Goal: Task Accomplishment & Management: Use online tool/utility

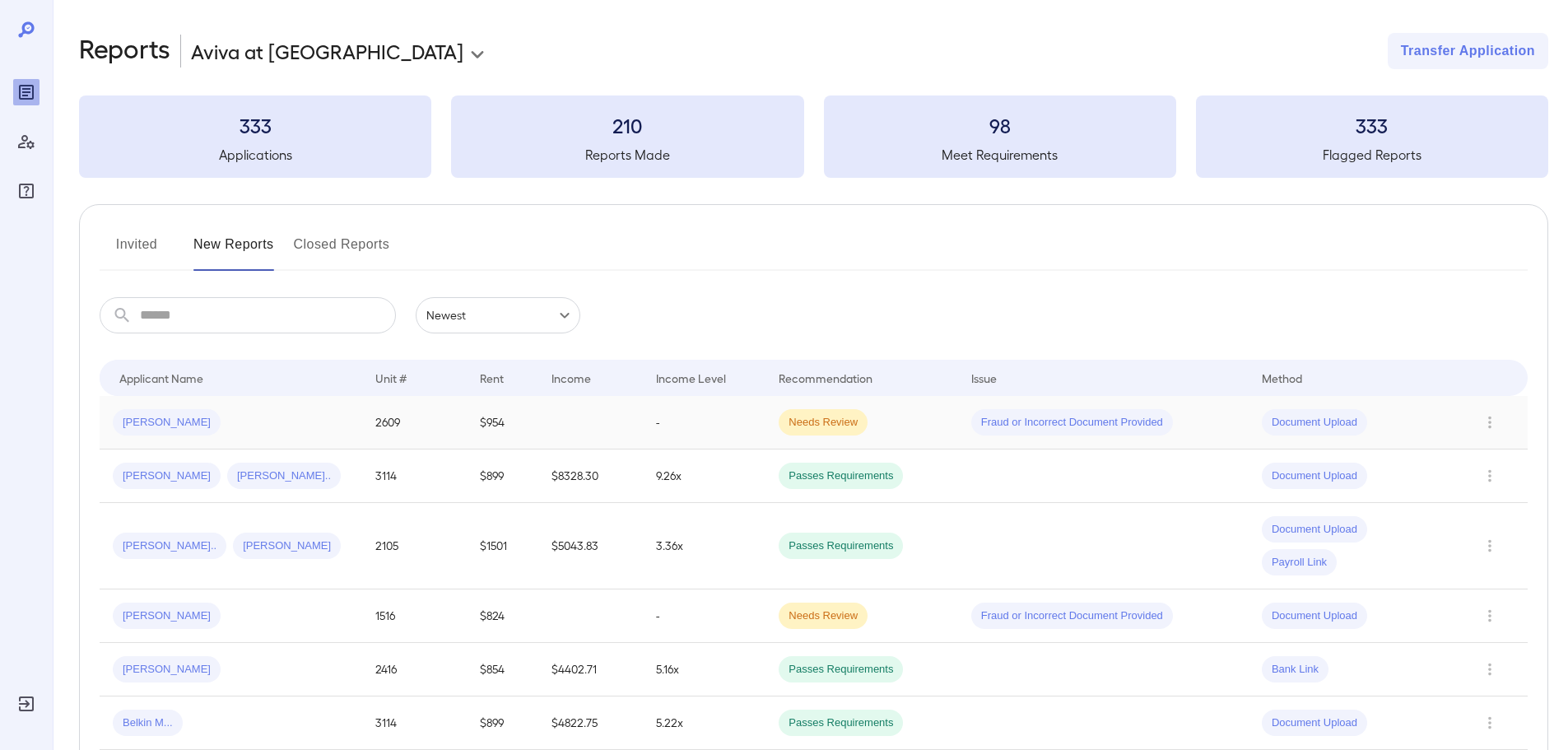
click at [211, 419] on div "[PERSON_NAME]" at bounding box center [230, 422] width 236 height 26
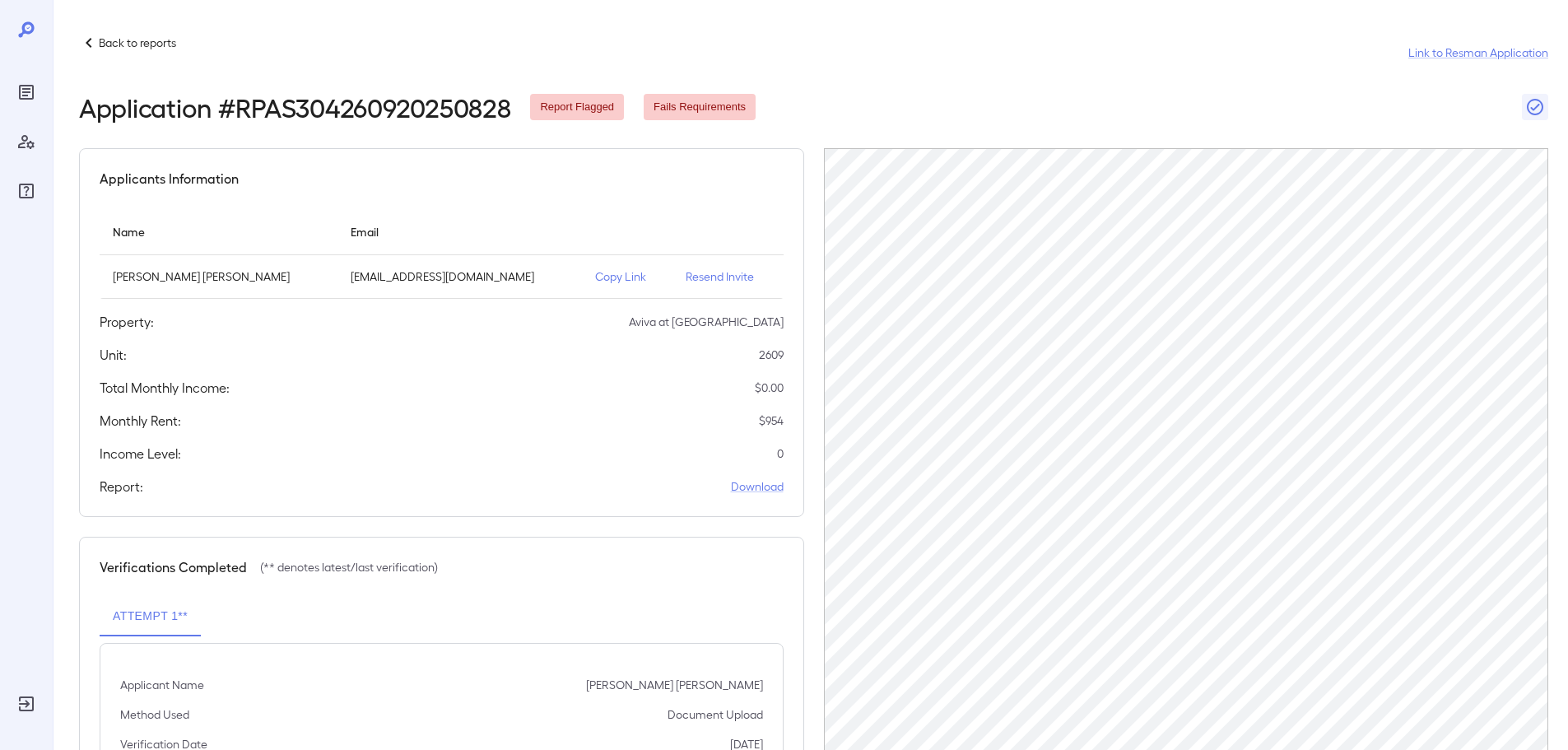
click at [595, 276] on p "Copy Link" at bounding box center [627, 276] width 64 height 16
click at [572, 178] on div "Applicants Information" at bounding box center [441, 178] width 684 height 19
click at [533, 39] on div "Back to reports Link to Resman Application" at bounding box center [813, 52] width 1469 height 40
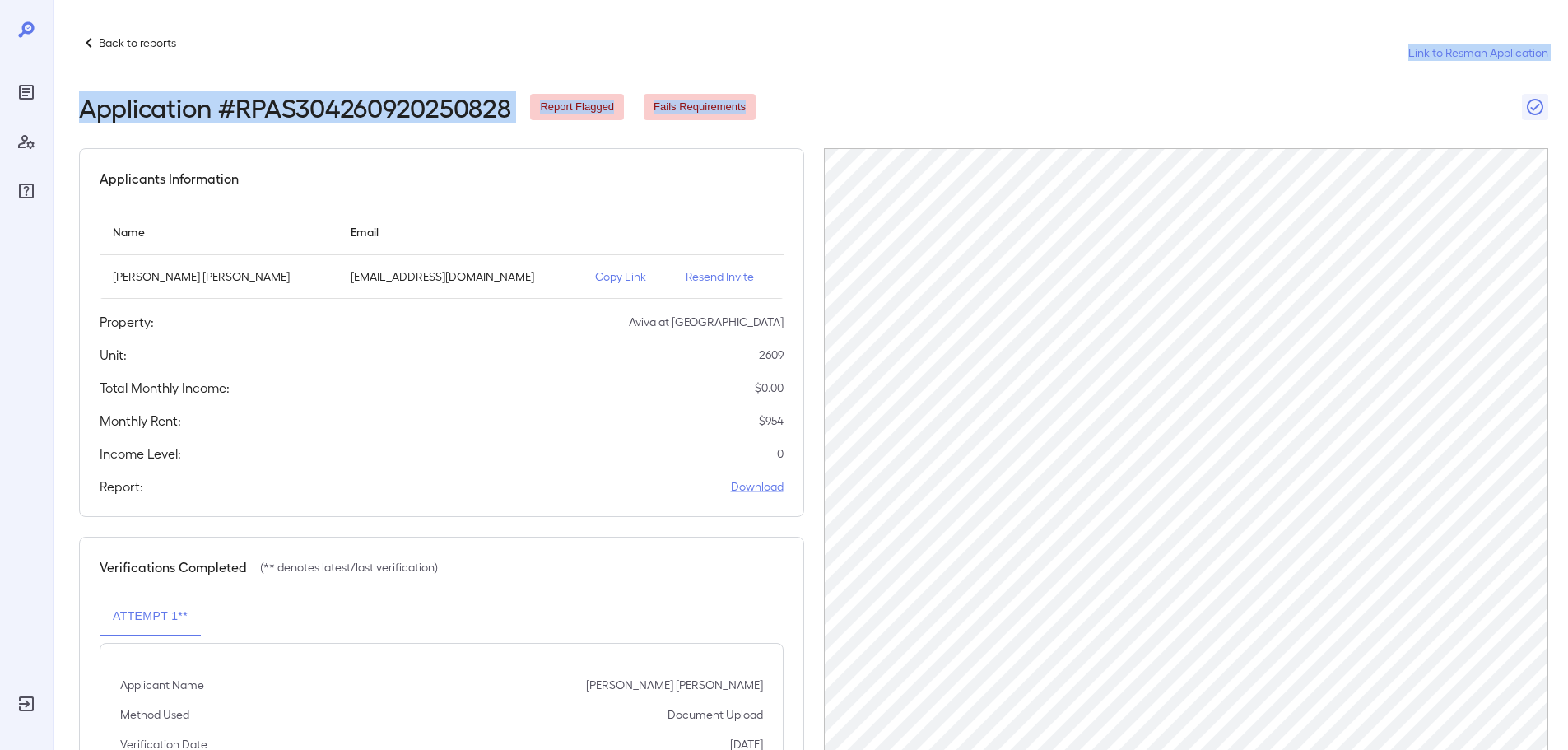
drag, startPoint x: 533, startPoint y: 39, endPoint x: 826, endPoint y: 104, distance: 300.1
click at [826, 104] on header "Back to reports Link to Resman Application Application # RPAS304260920250828 Re…" at bounding box center [813, 77] width 1469 height 89
click at [828, 104] on div "Application # RPAS304260920250828 Report Flagged Fails Requirements" at bounding box center [813, 107] width 1469 height 30
click at [837, 105] on div "Application # RPAS304260920250828 Report Flagged Fails Requirements" at bounding box center [813, 107] width 1469 height 30
drag, startPoint x: 753, startPoint y: 109, endPoint x: 316, endPoint y: 52, distance: 440.7
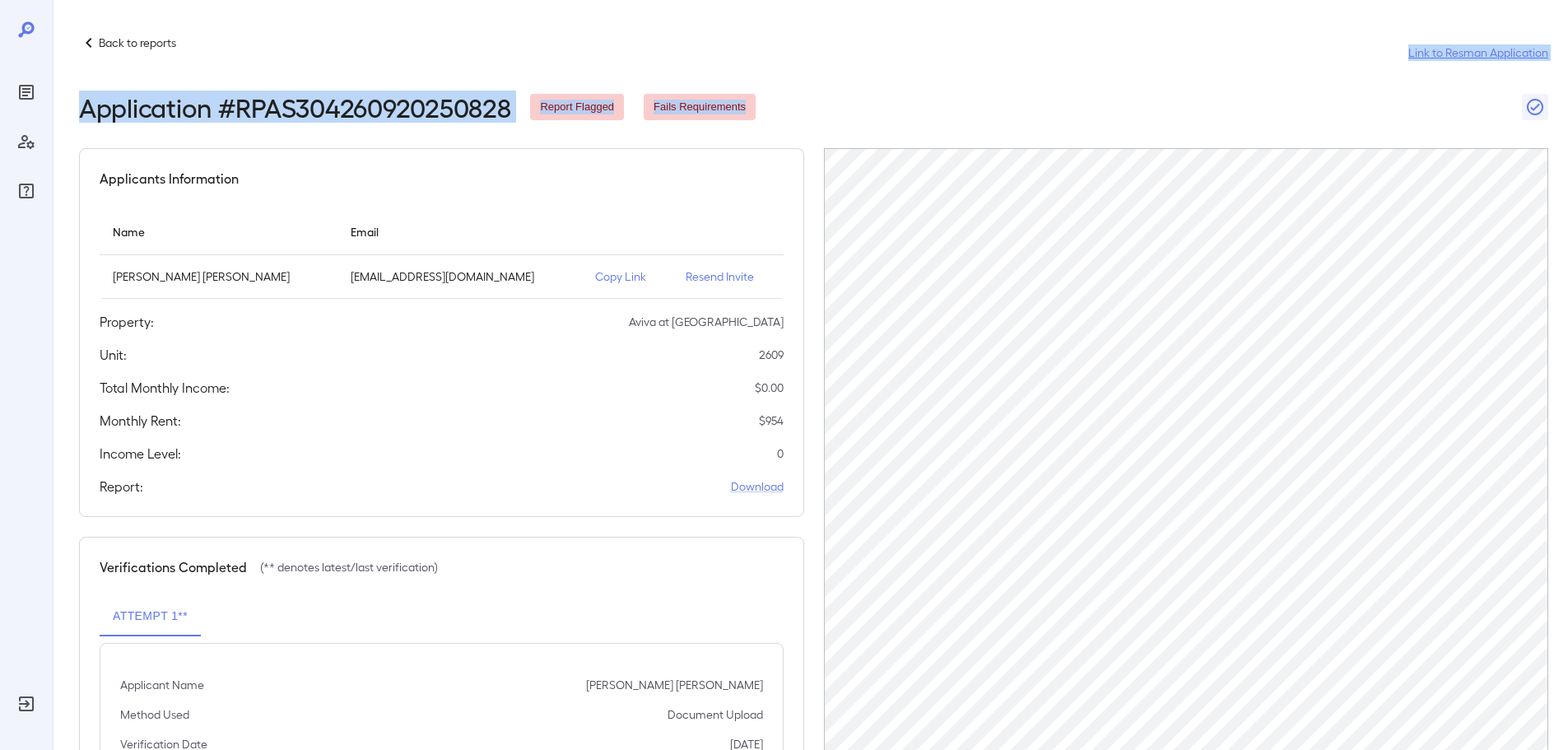
click at [314, 52] on header "Back to reports Link to Resman Application Application # RPAS304260920250828 Re…" at bounding box center [813, 77] width 1469 height 89
click at [316, 52] on div "Back to reports Link to Resman Application" at bounding box center [813, 52] width 1469 height 40
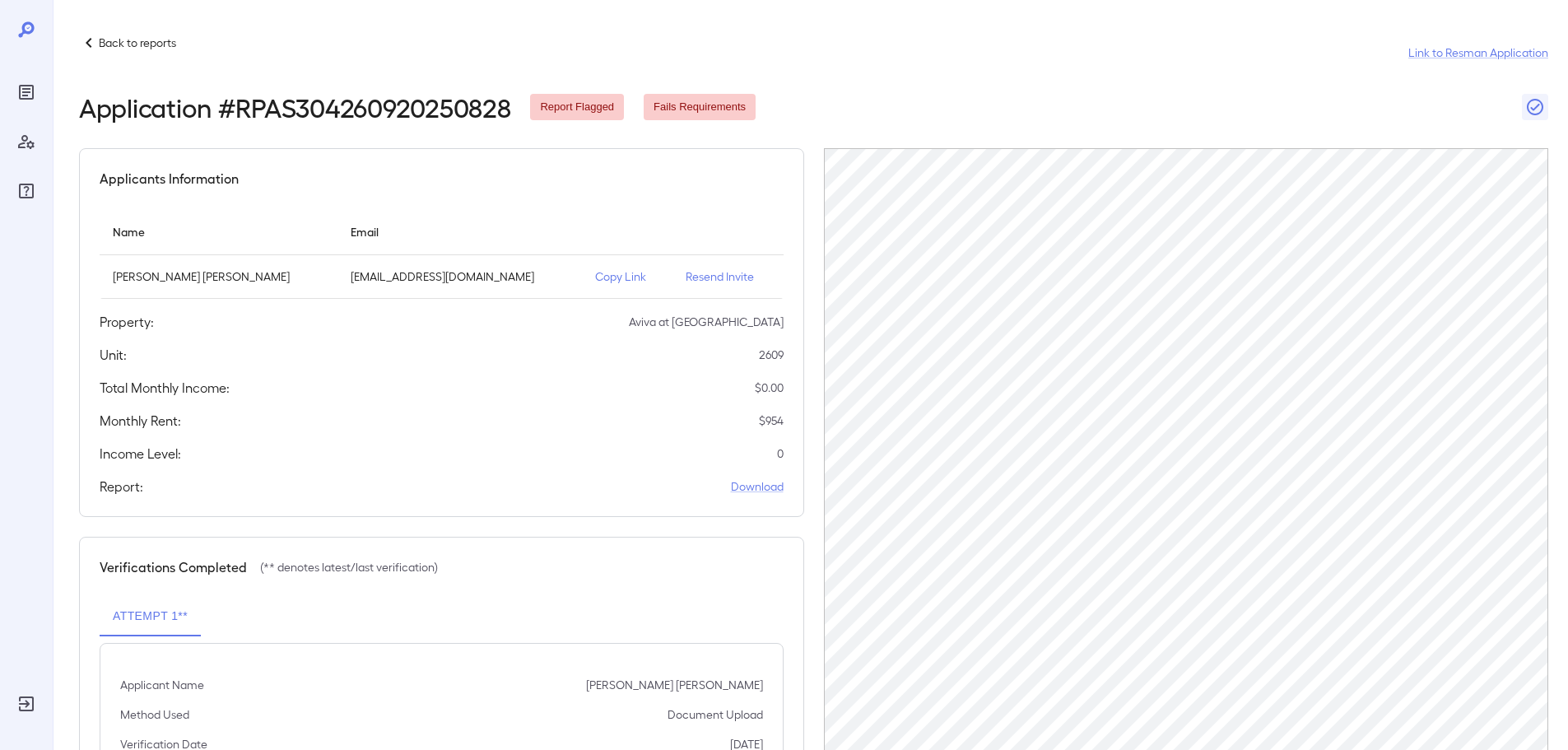
click at [161, 48] on p "Back to reports" at bounding box center [138, 42] width 78 height 16
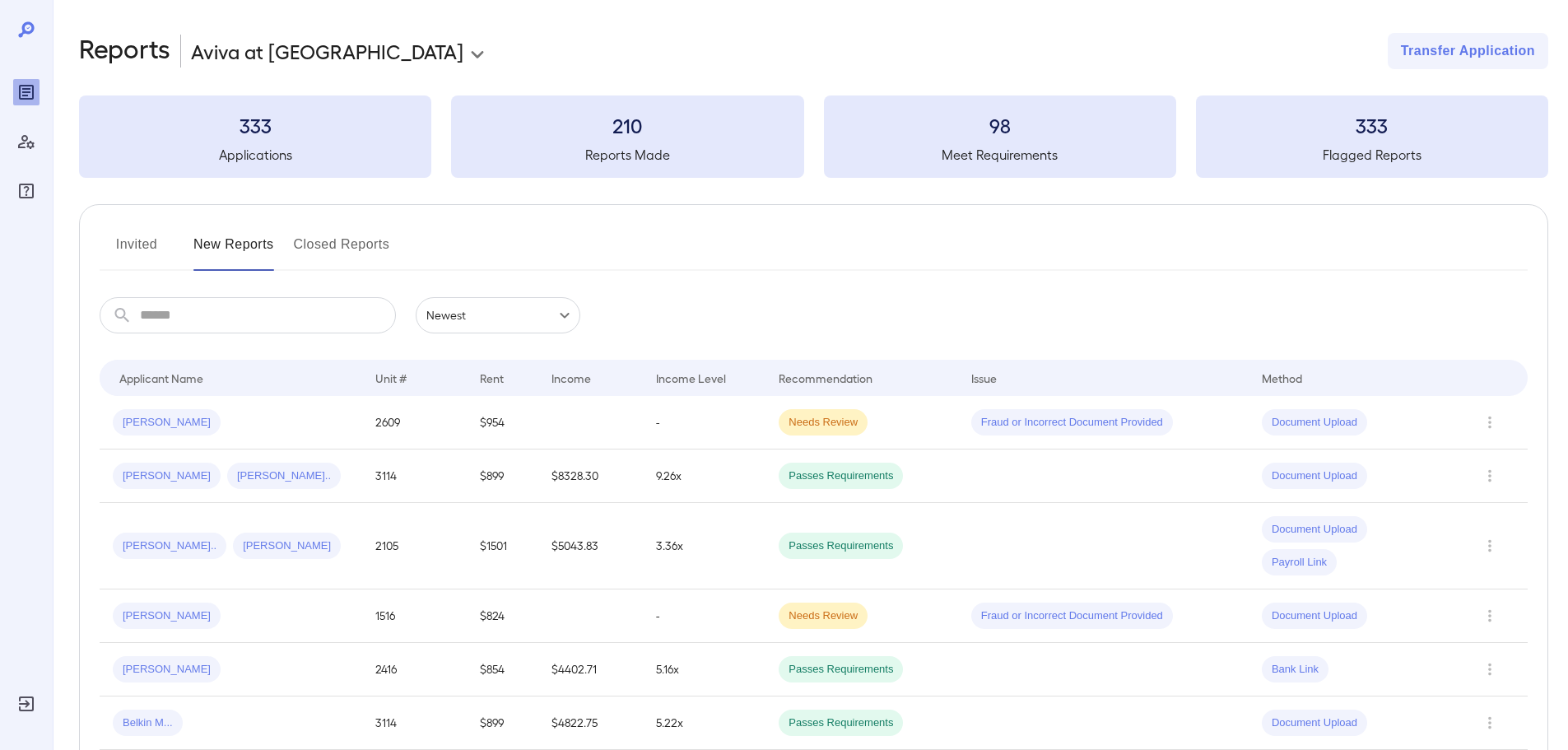
click at [528, 247] on div "Invited New Reports Closed Reports" at bounding box center [813, 251] width 1428 height 40
click at [172, 420] on span "[PERSON_NAME]" at bounding box center [167, 423] width 108 height 16
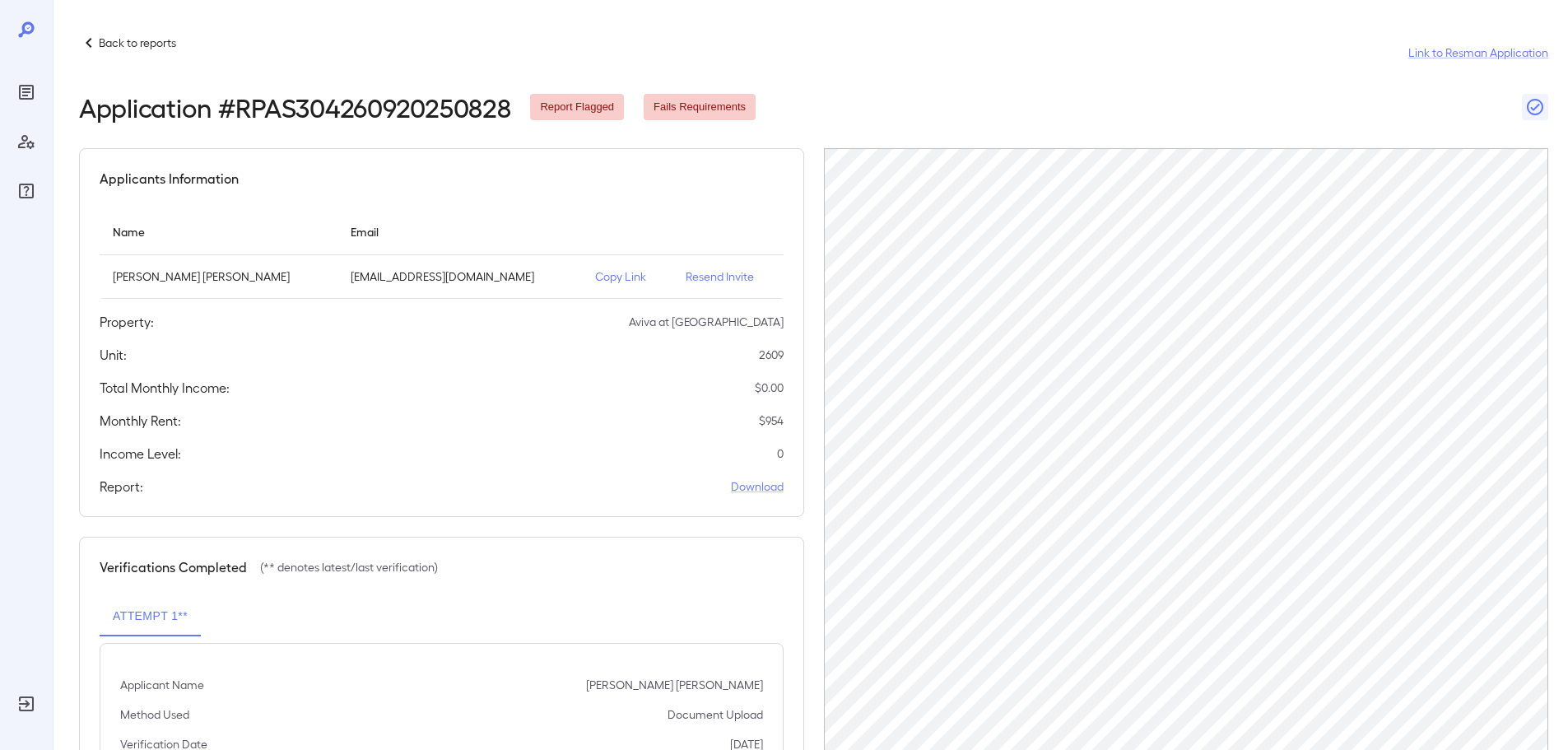
click at [595, 281] on p "Copy Link" at bounding box center [627, 276] width 64 height 16
click at [113, 48] on p "Back to reports" at bounding box center [138, 42] width 78 height 16
